Goal: Task Accomplishment & Management: Use online tool/utility

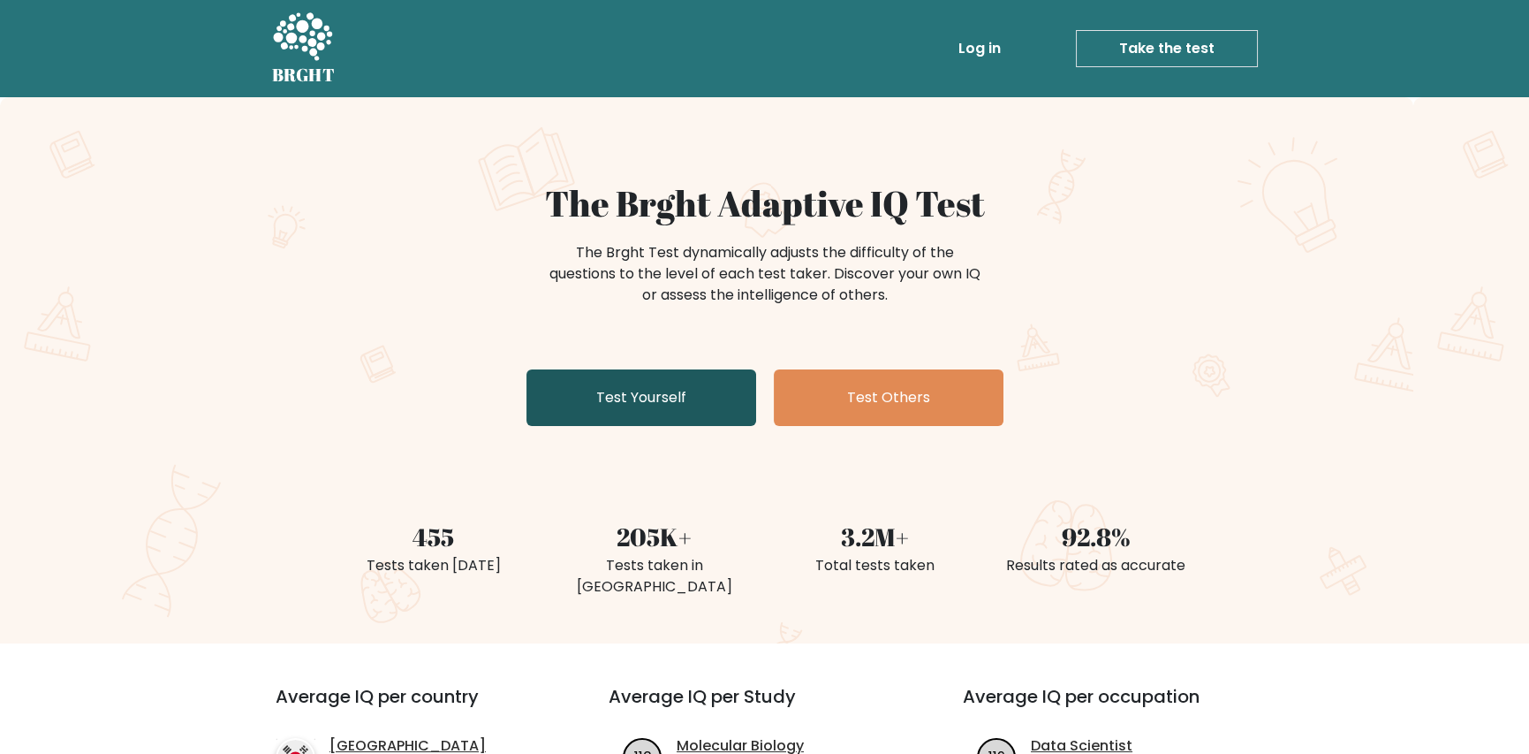
click at [640, 408] on link "Test Yourself" at bounding box center [642, 397] width 230 height 57
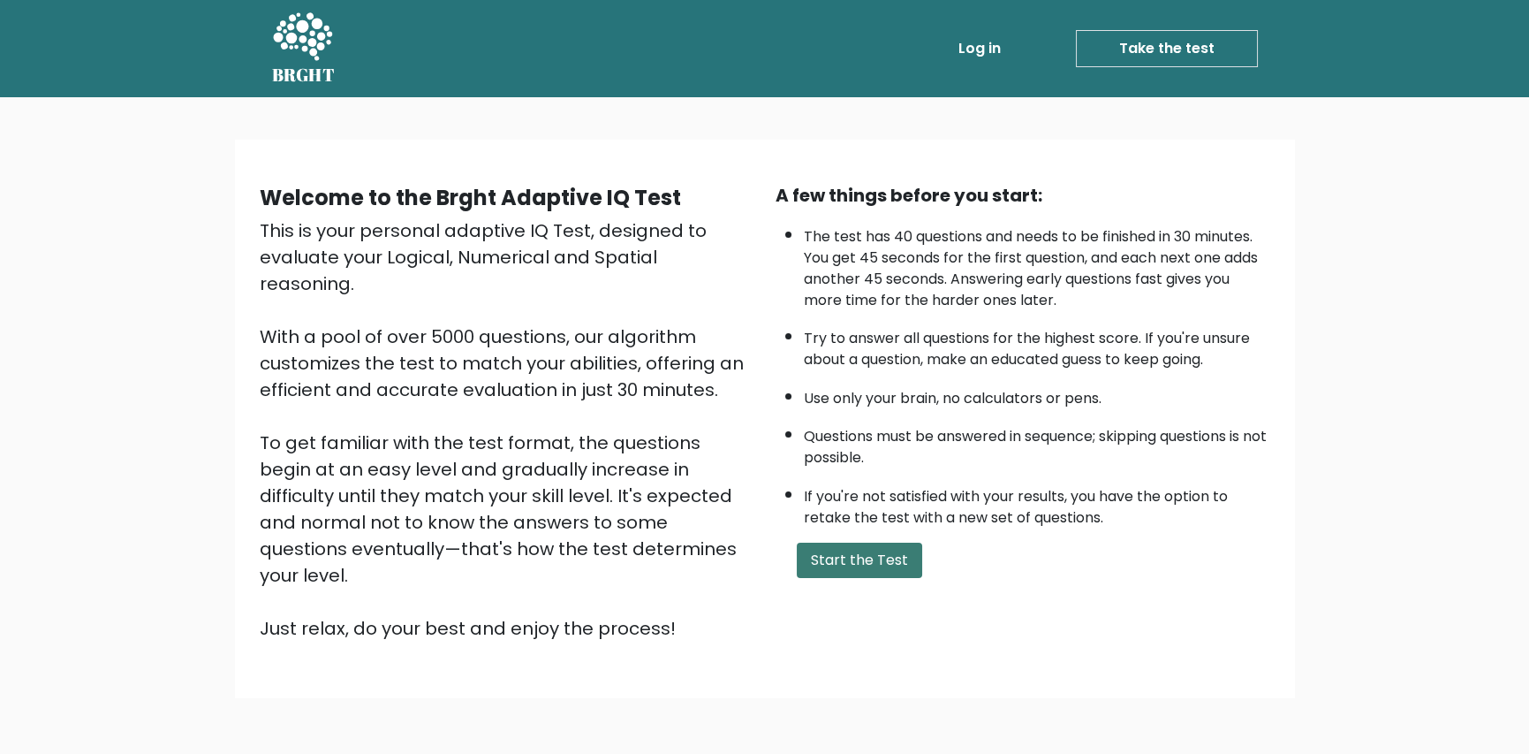
click at [812, 569] on button "Start the Test" at bounding box center [859, 559] width 125 height 35
